Goal: Communication & Community: Share content

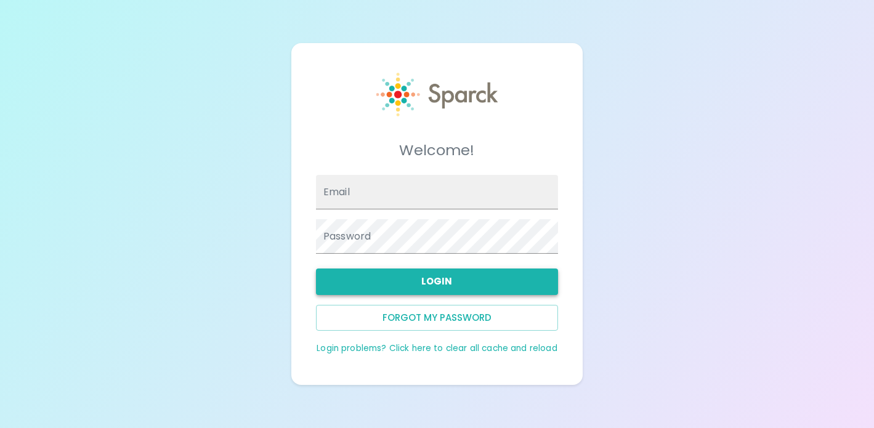
type input "[EMAIL_ADDRESS][DOMAIN_NAME]"
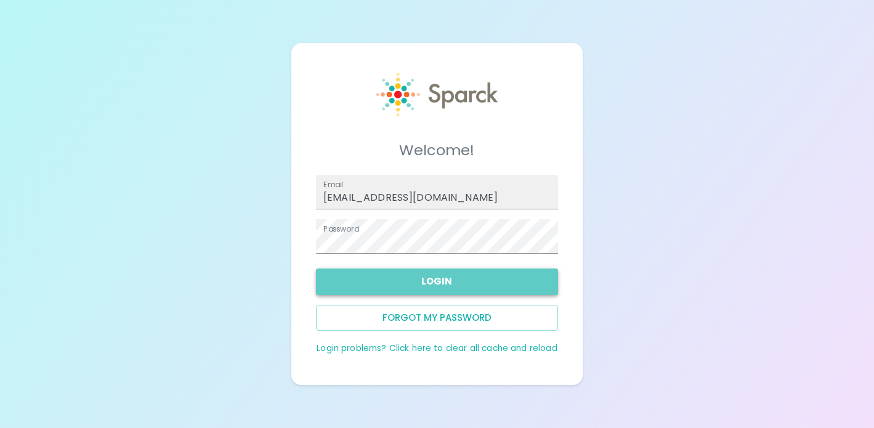
click at [437, 291] on button "Login" at bounding box center [437, 282] width 242 height 26
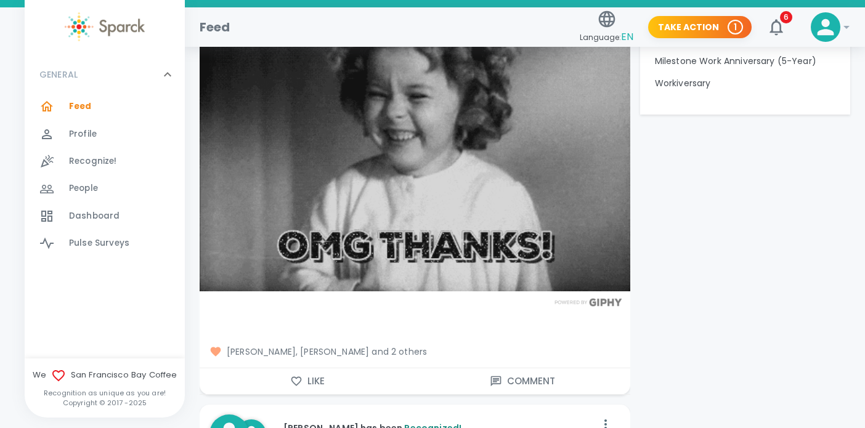
scroll to position [1535, 0]
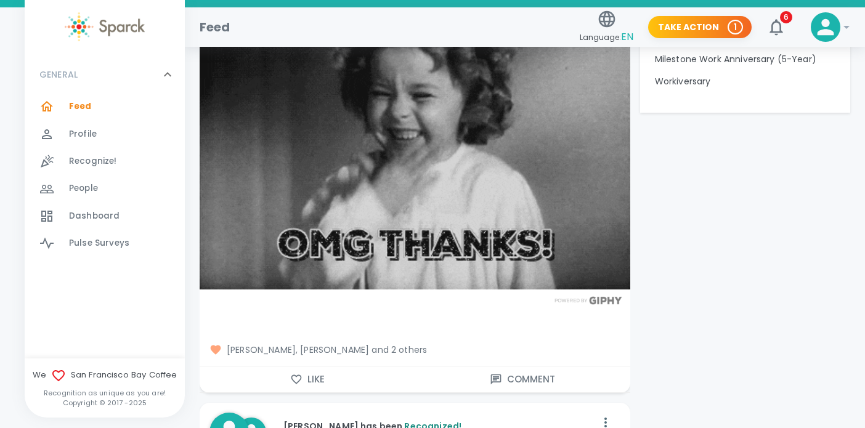
click at [105, 94] on div "Feed 0" at bounding box center [105, 106] width 160 height 27
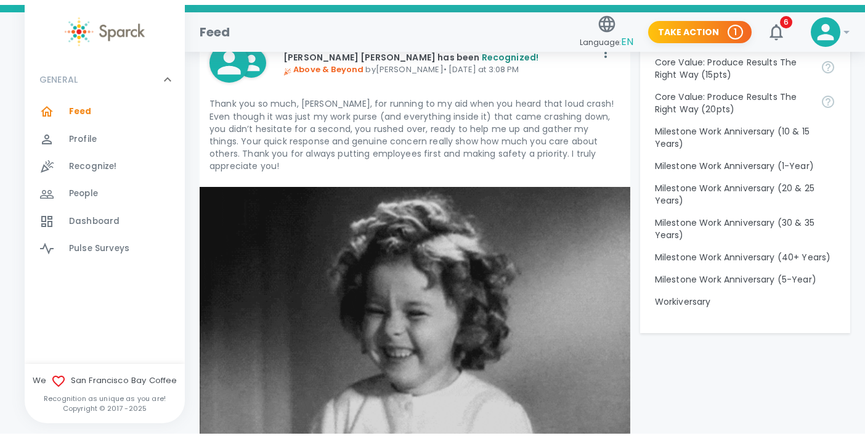
scroll to position [1316, 0]
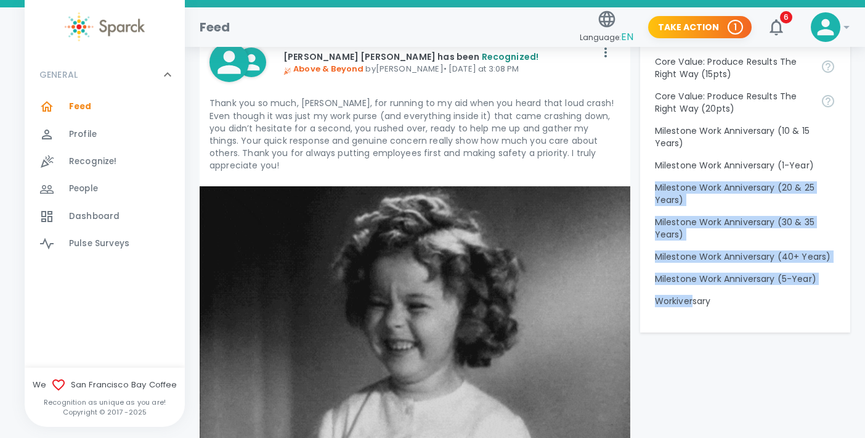
drag, startPoint x: 695, startPoint y: 325, endPoint x: 881, endPoint y: 182, distance: 234.7
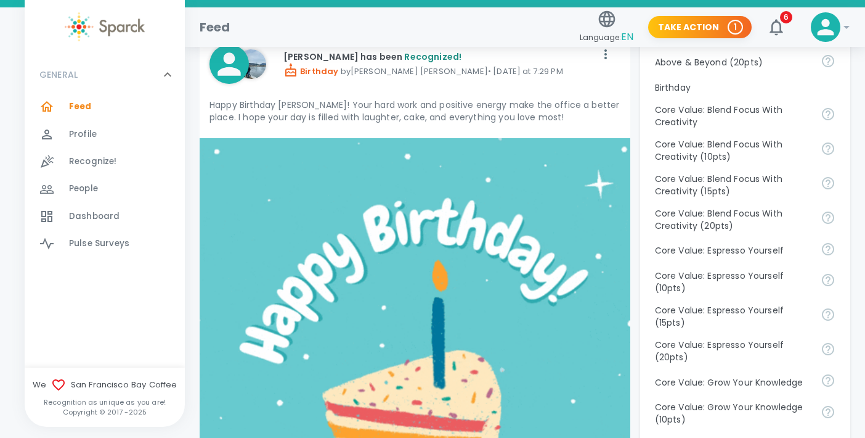
scroll to position [634, 0]
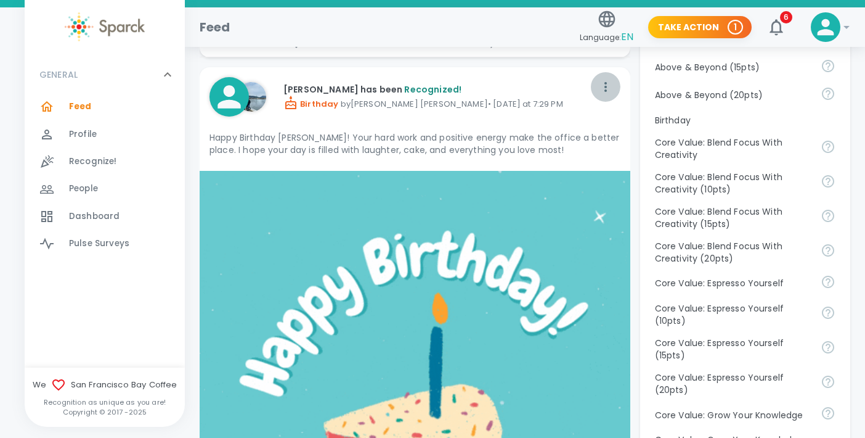
click at [601, 84] on icon "button" at bounding box center [605, 86] width 15 height 15
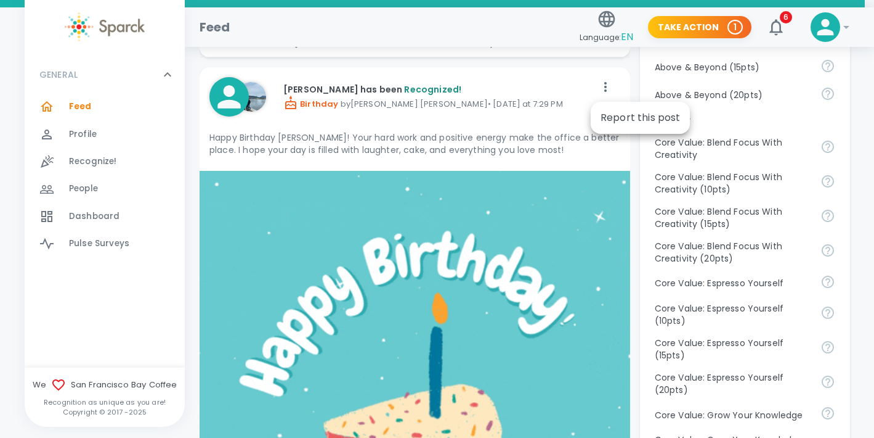
click at [542, 83] on div at bounding box center [437, 219] width 874 height 438
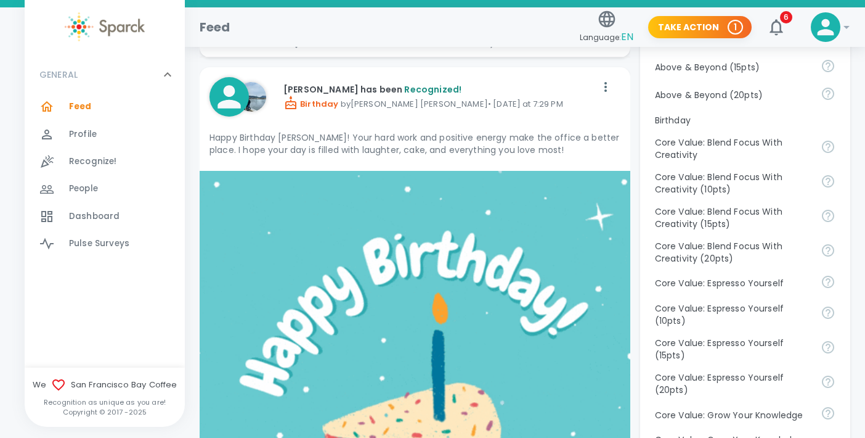
click at [256, 27] on div "Feed" at bounding box center [382, 22] width 385 height 30
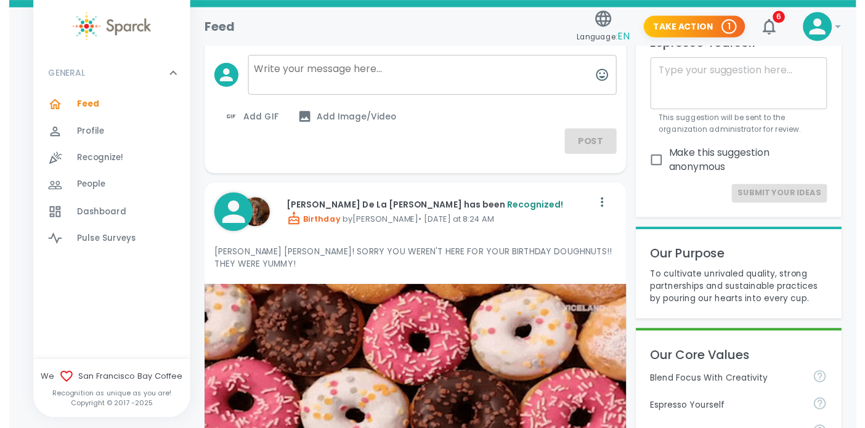
scroll to position [0, 0]
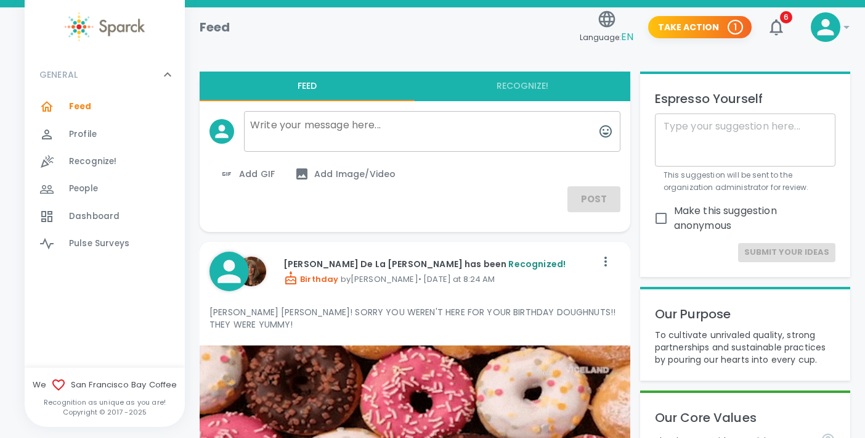
click at [261, 131] on textarea at bounding box center [432, 131] width 377 height 41
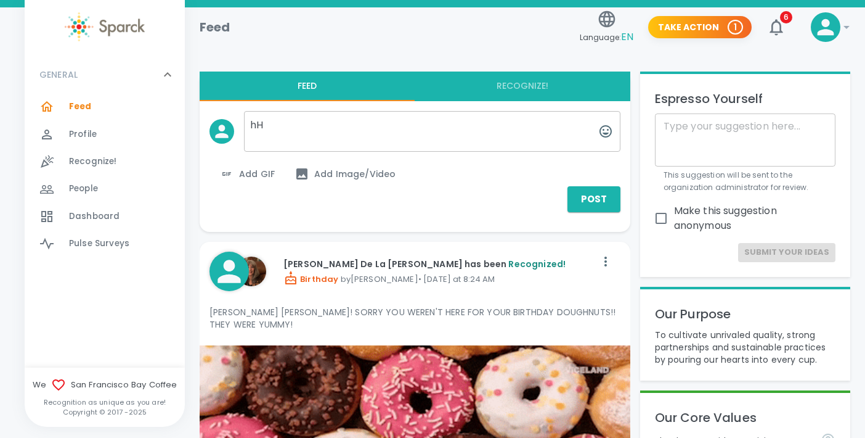
type textarea "h"
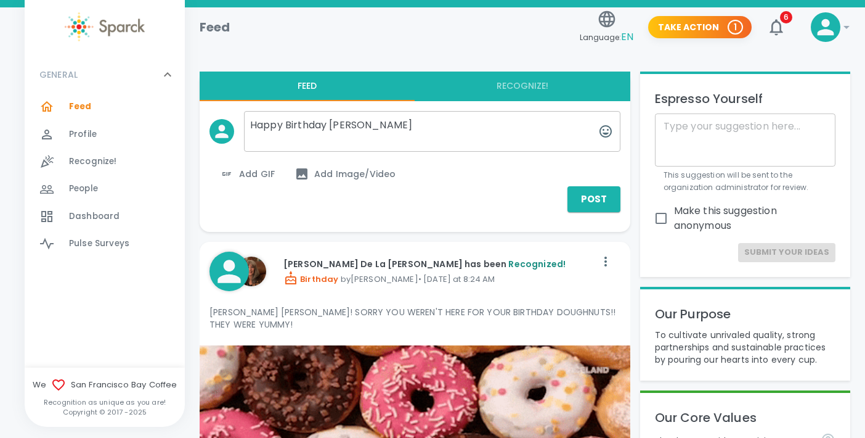
type textarea "Happy Birthday [PERSON_NAME]"
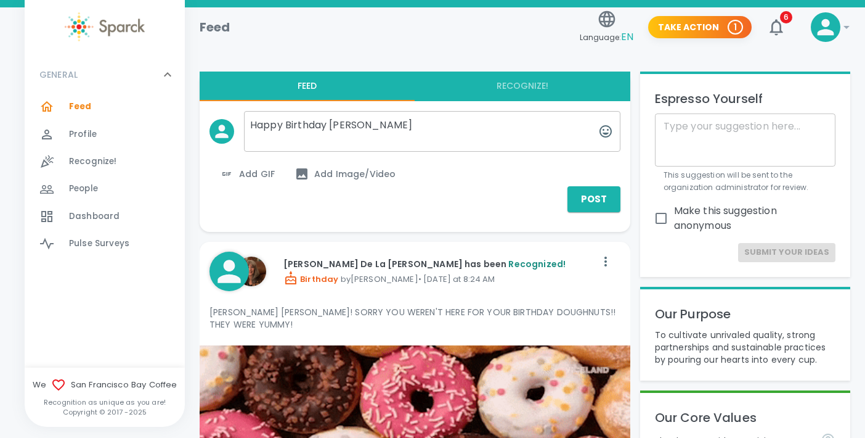
click at [76, 187] on span "People" at bounding box center [83, 188] width 29 height 12
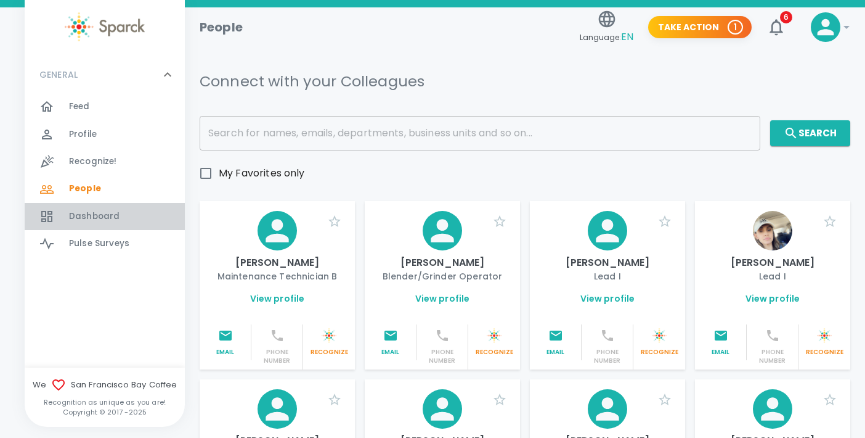
click at [89, 213] on span "Dashboard" at bounding box center [94, 216] width 51 height 12
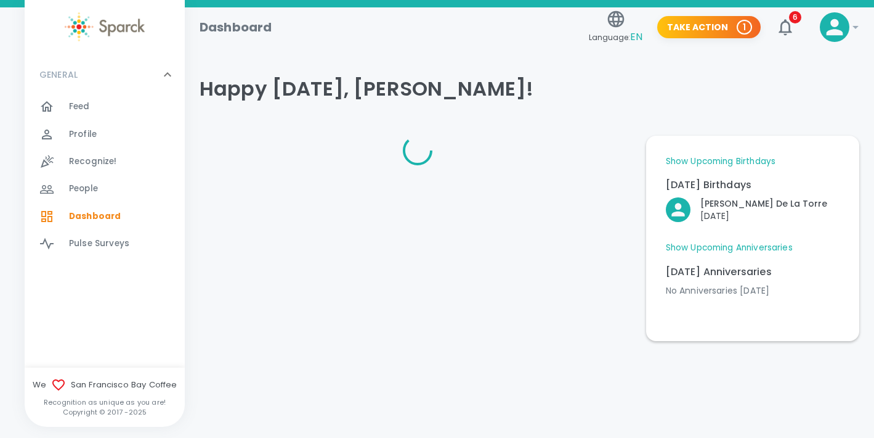
click at [93, 166] on span "Recognize!" at bounding box center [93, 161] width 48 height 12
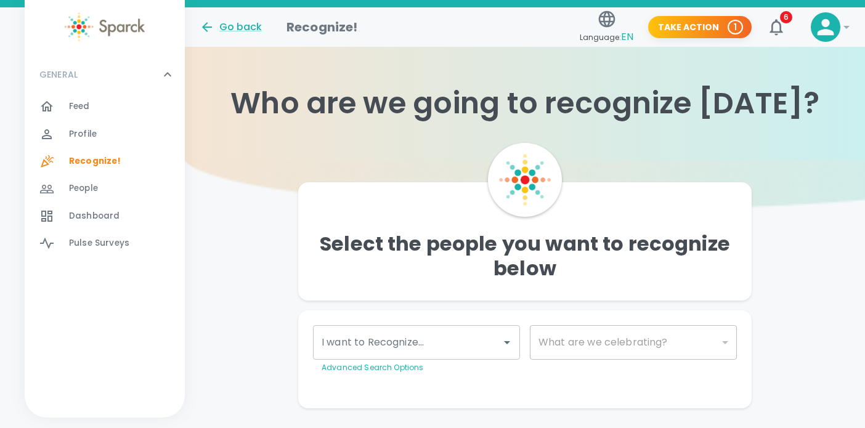
click at [391, 335] on div "I want to Recognize... I want to Recognize... Advanced Search Options" at bounding box center [416, 349] width 207 height 49
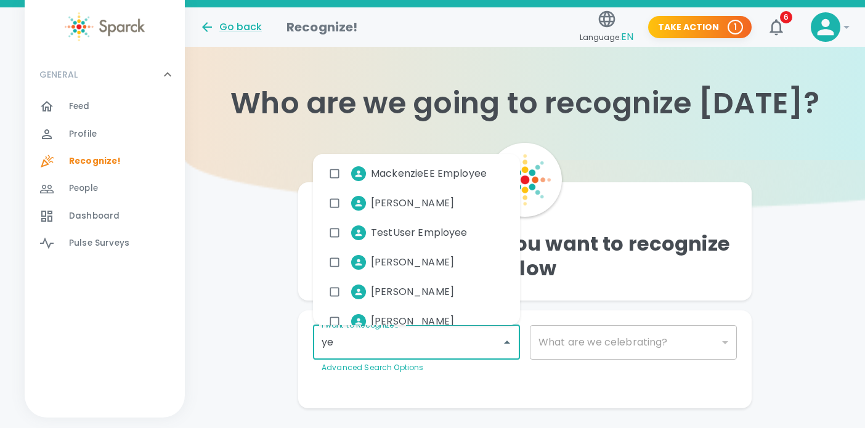
type input "yes"
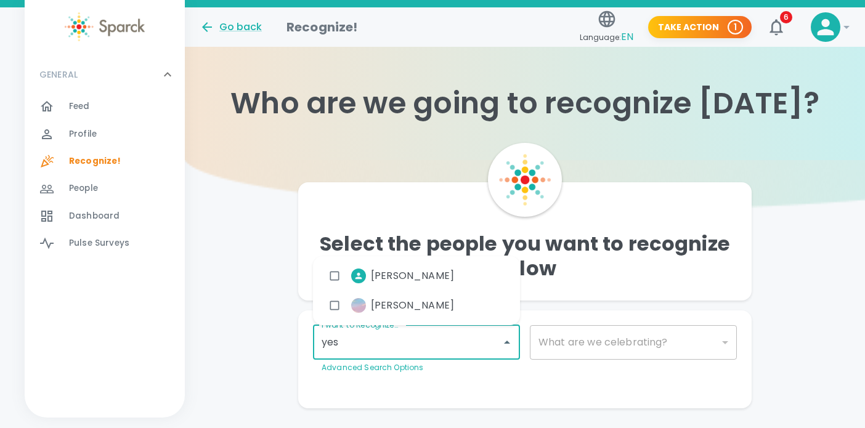
click at [397, 273] on span "[PERSON_NAME]" at bounding box center [412, 276] width 83 height 15
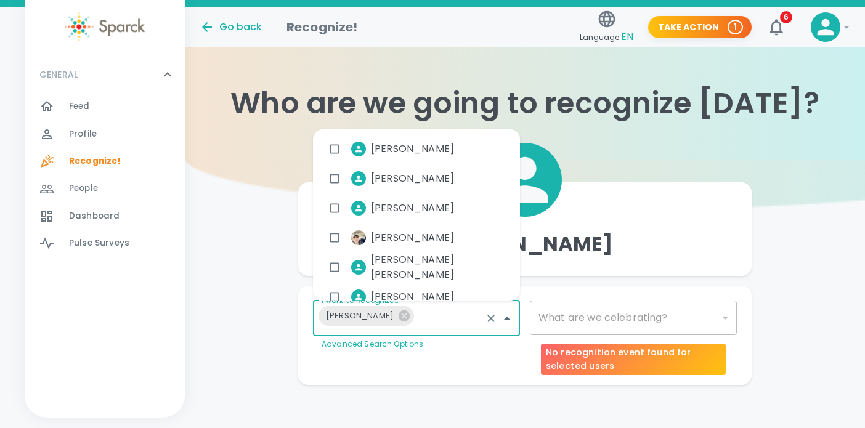
click at [576, 314] on div "​" at bounding box center [633, 318] width 207 height 35
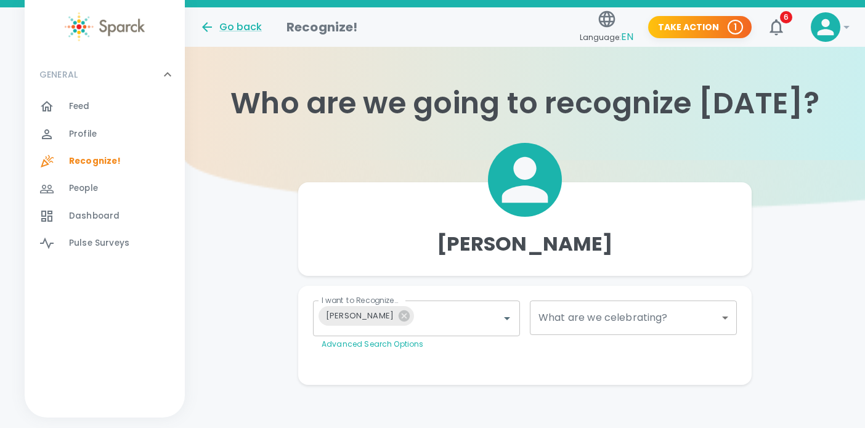
click at [600, 316] on body "Skip Navigation Go back Recognize! Language: EN Take Action 1 6 ! GENERAL 0 Fee…" at bounding box center [432, 217] width 865 height 434
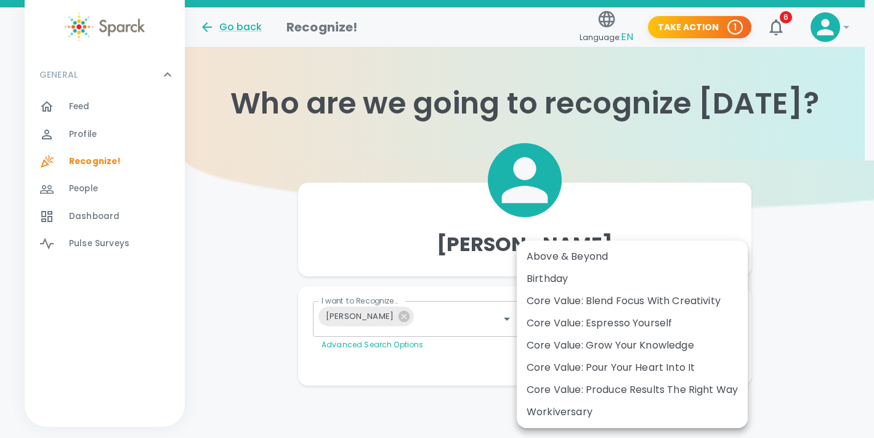
click at [576, 275] on div "Birthday" at bounding box center [632, 278] width 211 height 15
type input "2072"
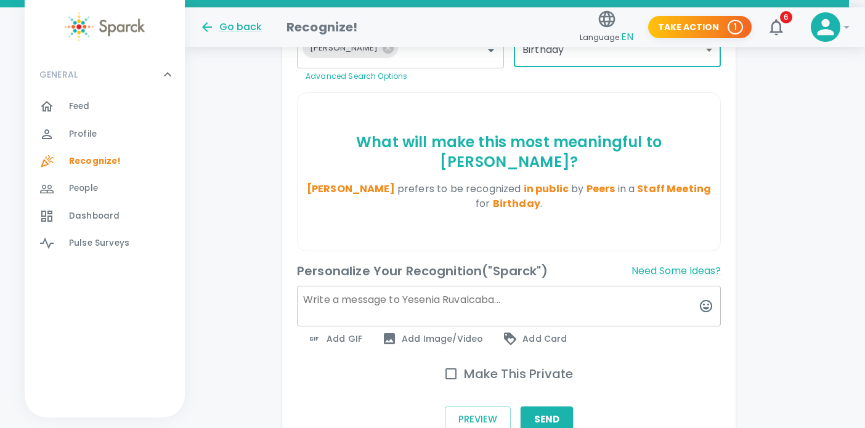
scroll to position [269, 17]
click at [336, 337] on span "Add GIF" at bounding box center [333, 338] width 55 height 15
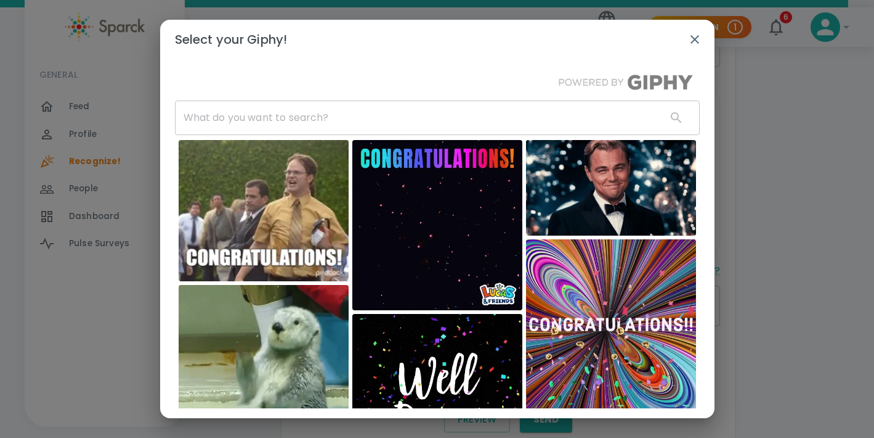
click at [312, 113] on input "text" at bounding box center [416, 117] width 482 height 35
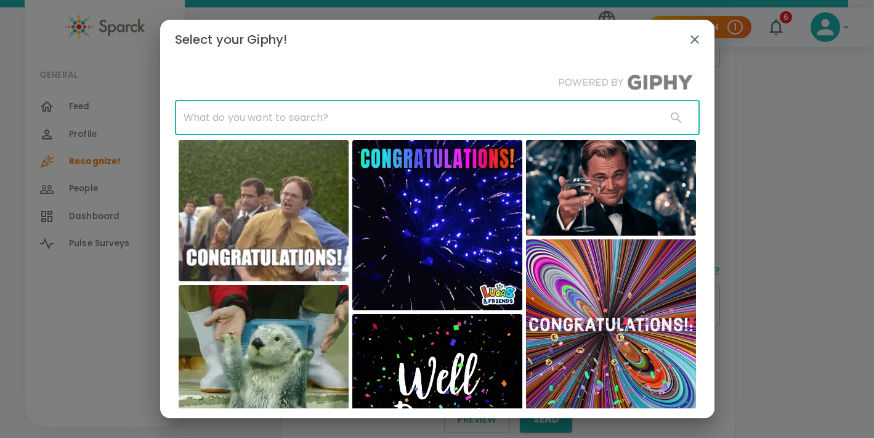
click at [691, 36] on icon "button" at bounding box center [695, 39] width 9 height 9
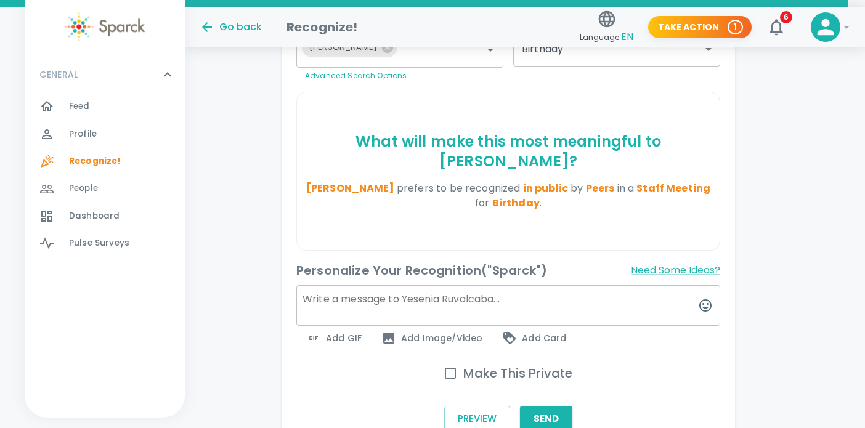
click at [423, 306] on textarea at bounding box center [508, 305] width 424 height 41
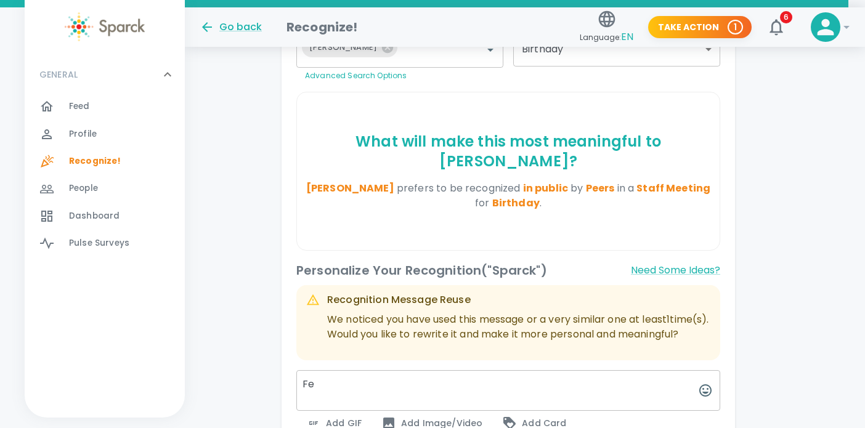
type textarea "F"
type textarea "h"
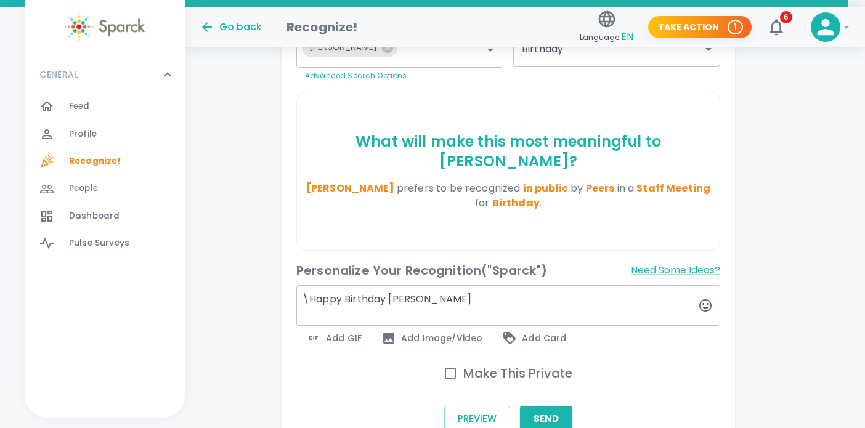
type textarea "\Happy Birthday [PERSON_NAME]"
click at [386, 333] on icon at bounding box center [388, 338] width 11 height 11
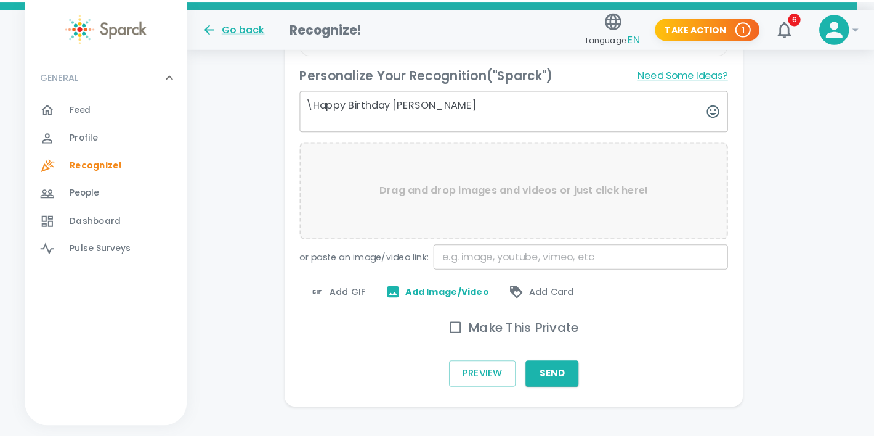
scroll to position [465, 17]
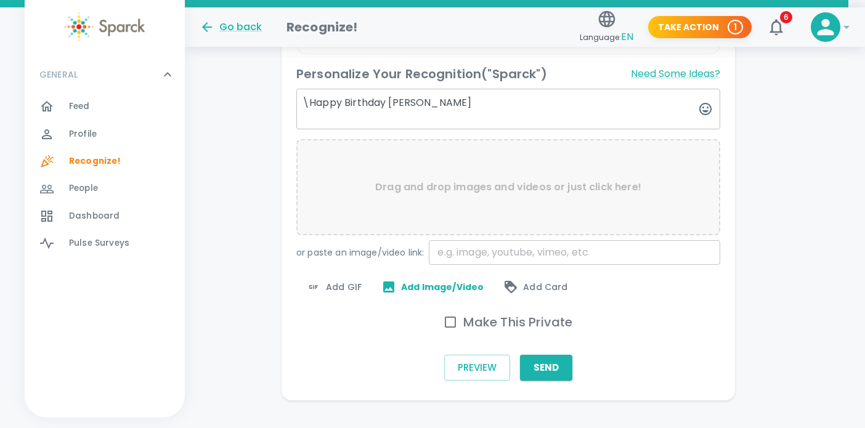
click at [348, 280] on span "Add GIF" at bounding box center [333, 287] width 55 height 15
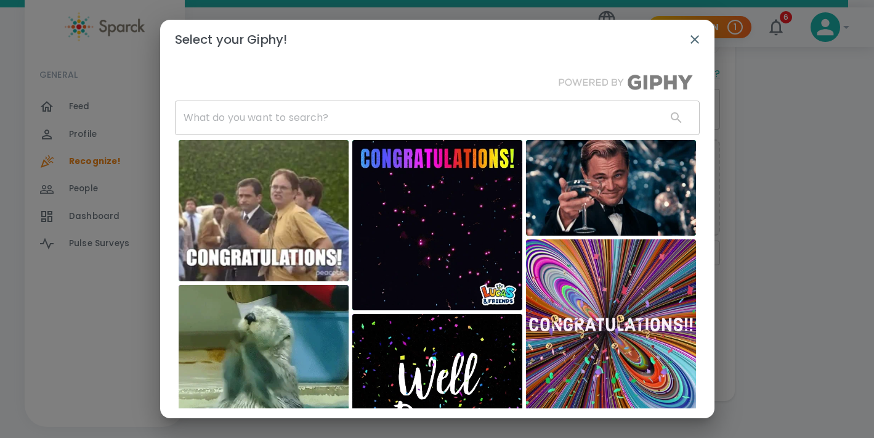
click at [256, 120] on input "text" at bounding box center [416, 117] width 482 height 35
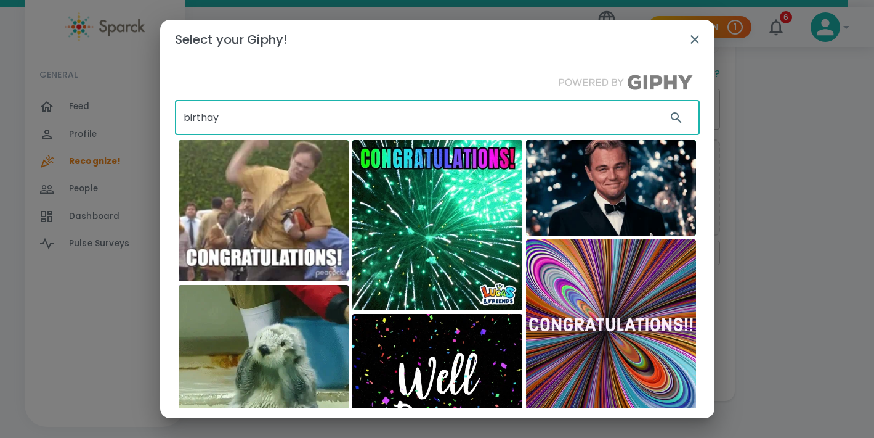
type input "birthay"
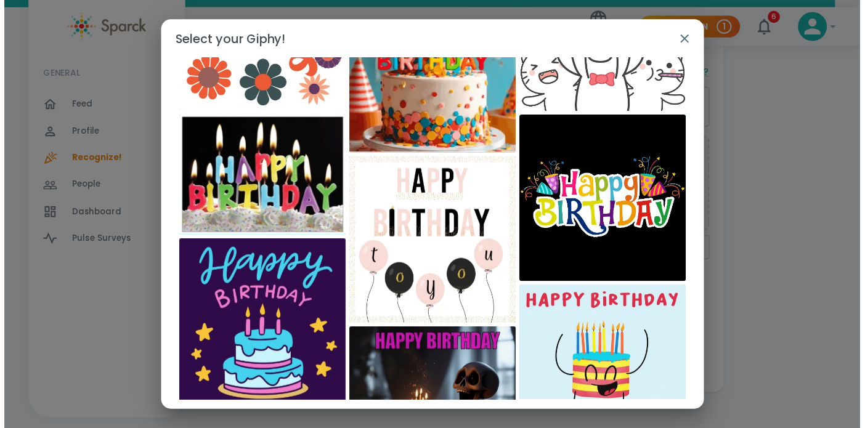
scroll to position [0, 0]
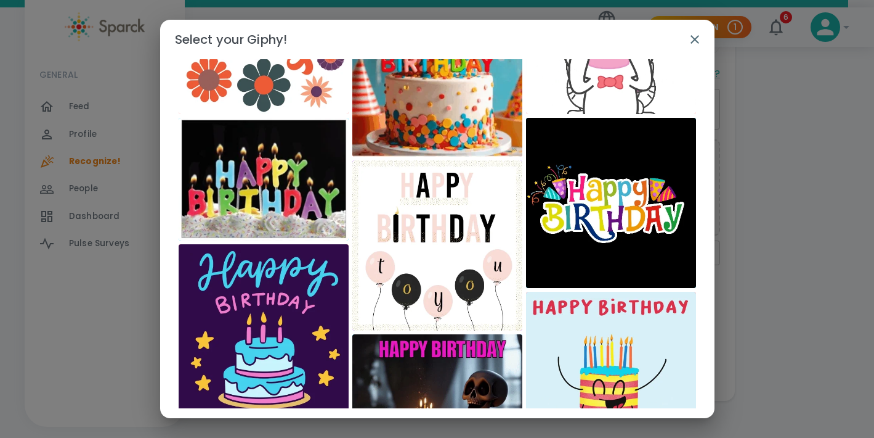
click at [317, 360] on img at bounding box center [264, 329] width 170 height 170
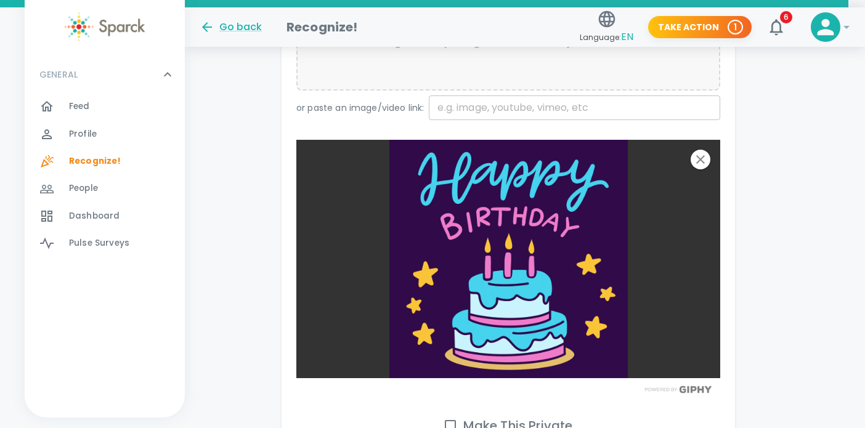
scroll to position [612, 17]
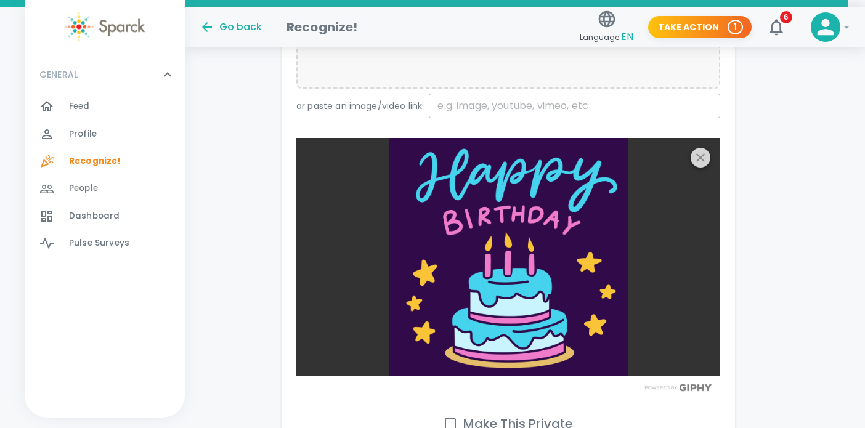
click at [697, 160] on icon "button" at bounding box center [700, 157] width 9 height 9
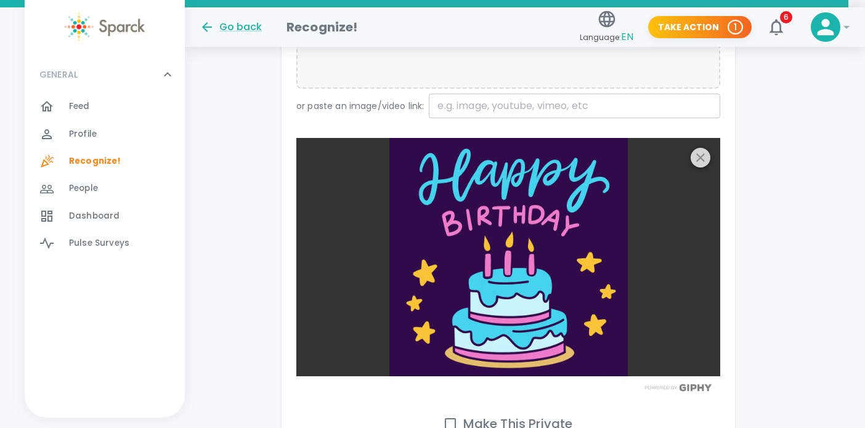
scroll to position [487, 17]
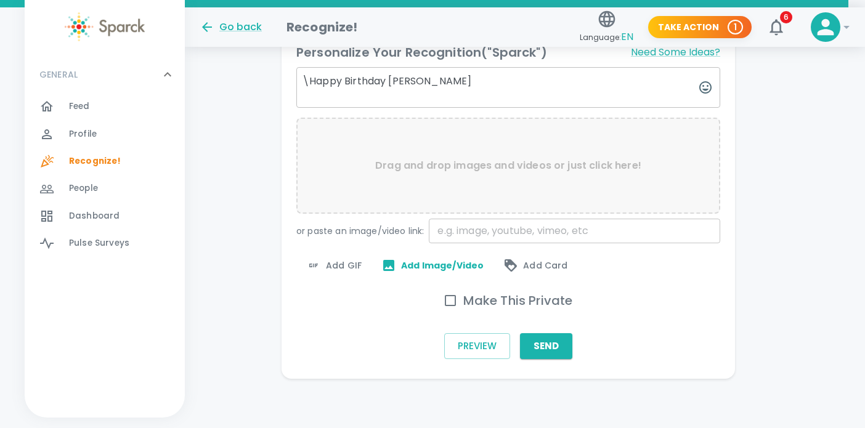
click at [349, 261] on span "Add GIF" at bounding box center [333, 265] width 55 height 15
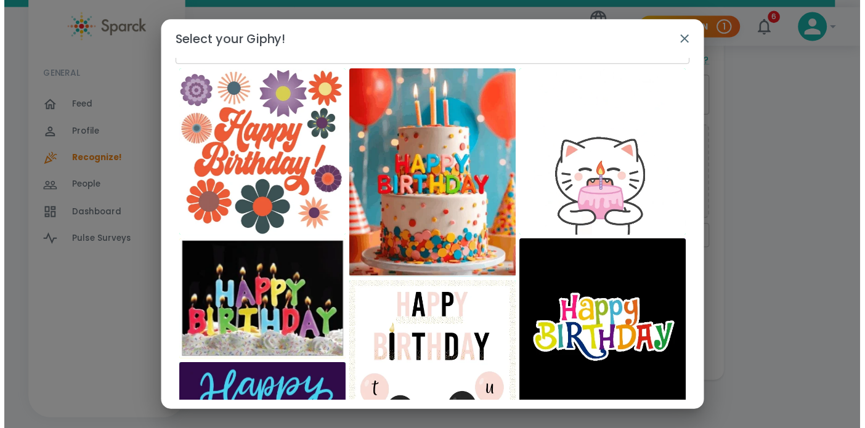
scroll to position [0, 0]
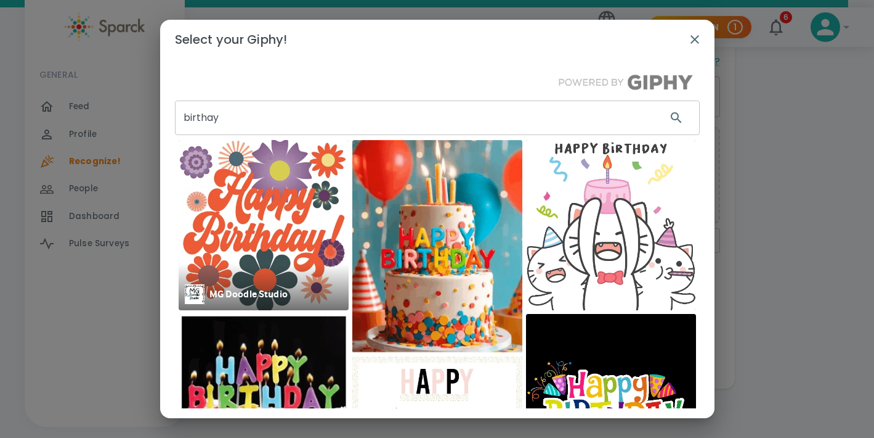
click at [214, 220] on img at bounding box center [264, 225] width 170 height 170
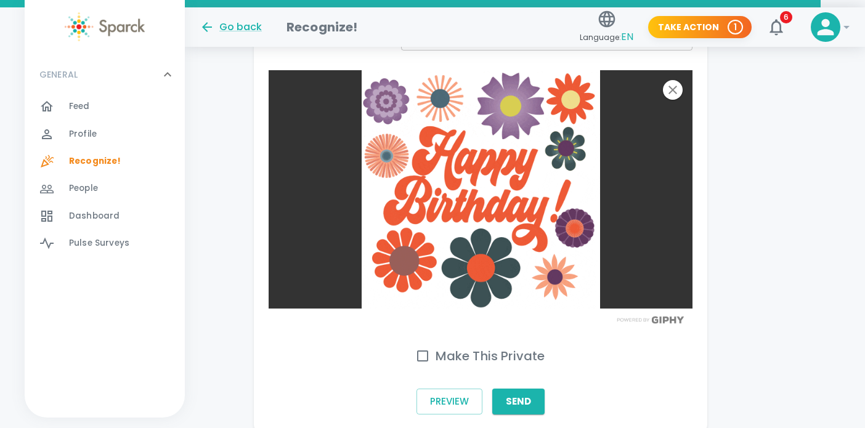
scroll to position [728, 44]
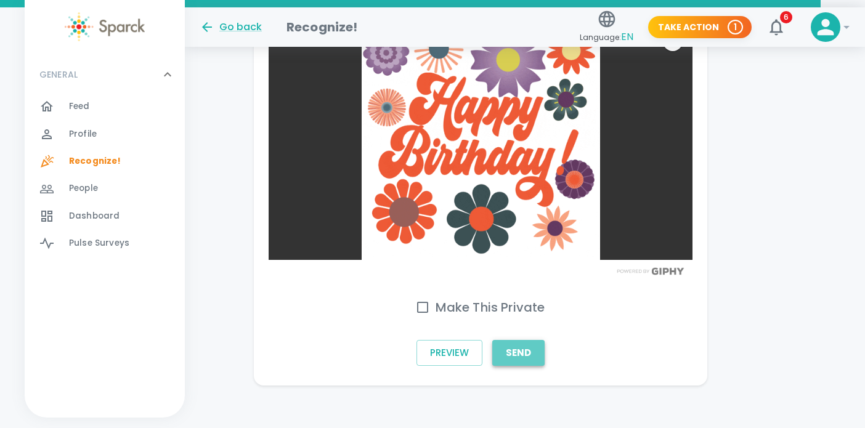
click at [510, 355] on button "Send" at bounding box center [518, 353] width 52 height 26
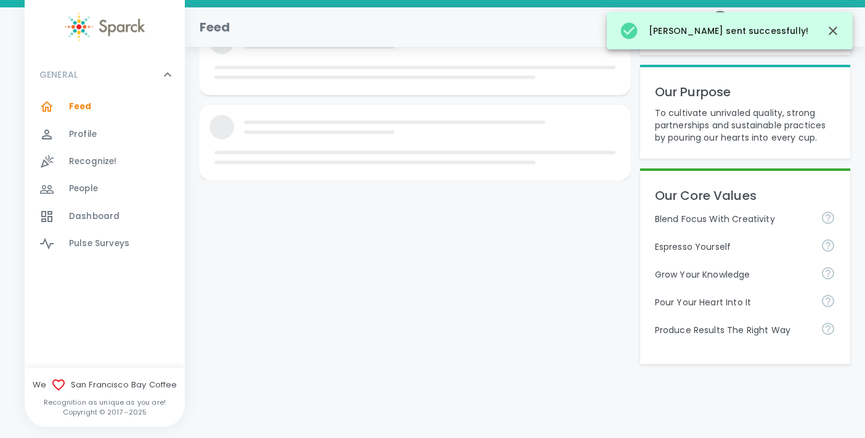
scroll to position [728, 0]
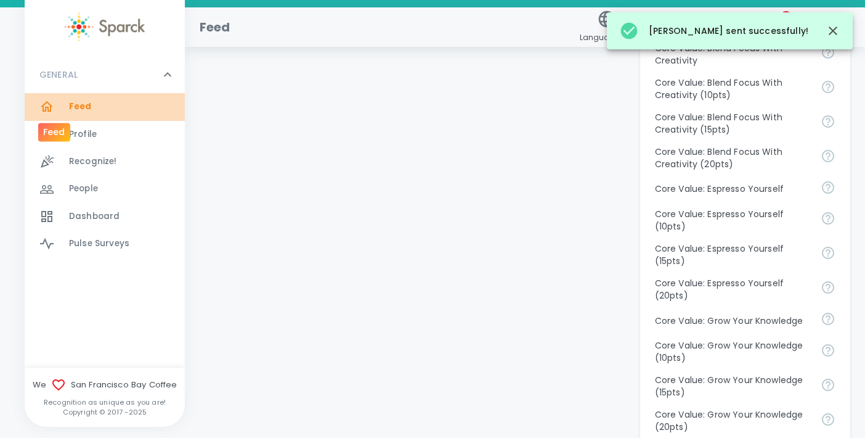
click at [62, 106] on div at bounding box center [54, 106] width 30 height 15
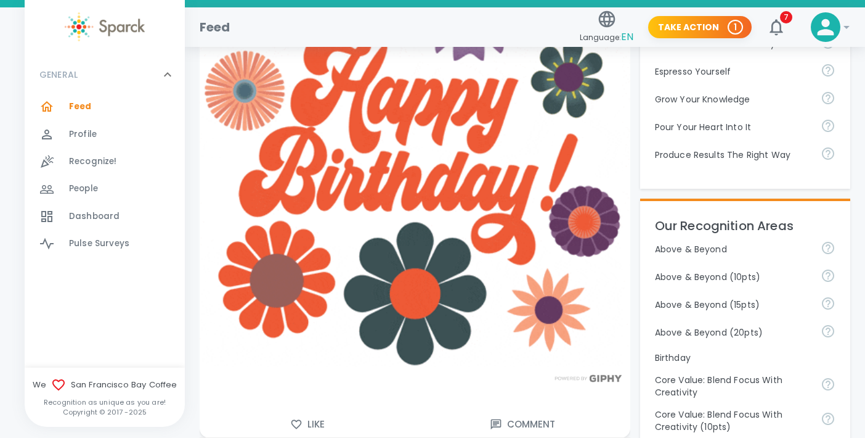
scroll to position [393, 0]
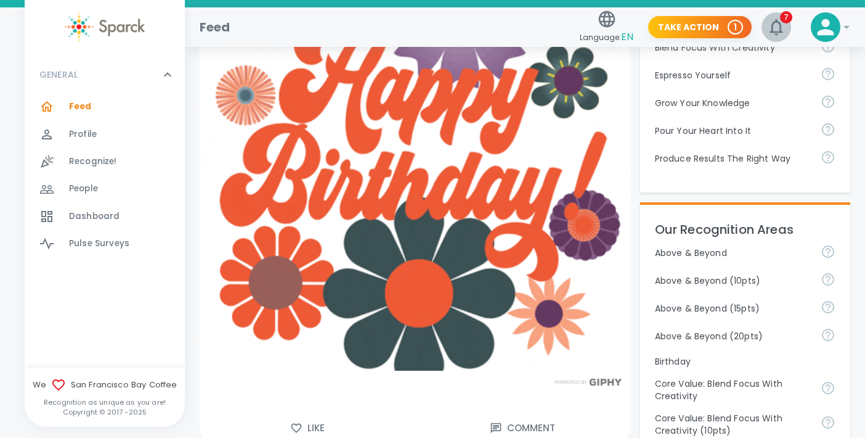
click at [782, 15] on span "7" at bounding box center [786, 17] width 12 height 12
